Goal: Information Seeking & Learning: Learn about a topic

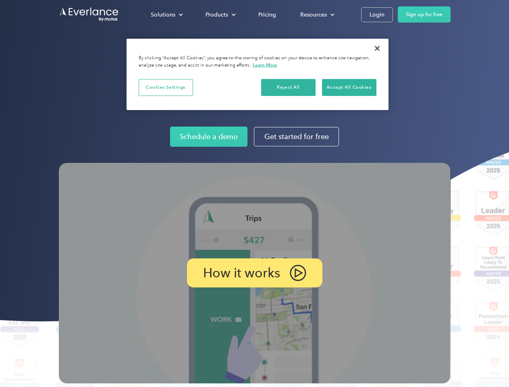
click at [254, 193] on img at bounding box center [255, 273] width 392 height 220
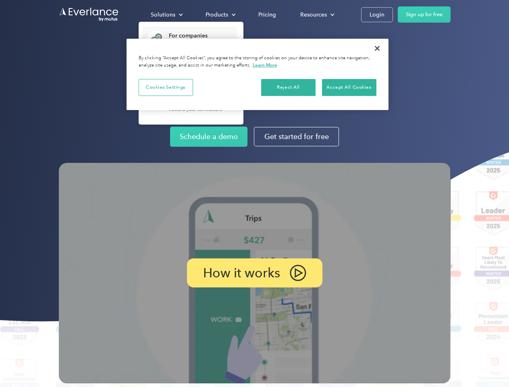
click at [166, 15] on div "Solutions" at bounding box center [163, 15] width 25 height 10
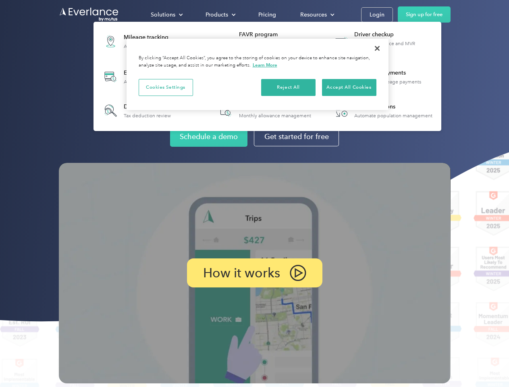
click at [220, 15] on div "Products" at bounding box center [216, 15] width 23 height 10
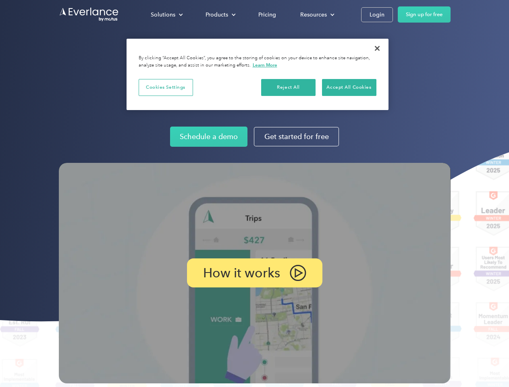
click at [316, 15] on div "Resources" at bounding box center [313, 15] width 27 height 10
click at [254, 273] on p "How it works" at bounding box center [241, 273] width 77 height 10
click at [166, 87] on button "Cookies Settings" at bounding box center [166, 87] width 54 height 17
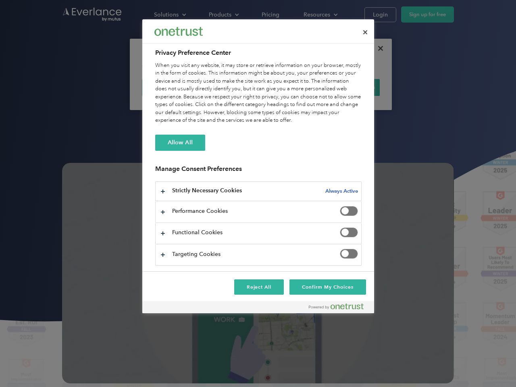
click at [288, 87] on div "When you visit any website, it may store or retrieve information on your browse…" at bounding box center [258, 93] width 206 height 63
click at [349, 87] on div "When you visit any website, it may store or retrieve information on your browse…" at bounding box center [258, 93] width 206 height 63
click at [377, 48] on div at bounding box center [258, 193] width 516 height 387
